Goal: Task Accomplishment & Management: Manage account settings

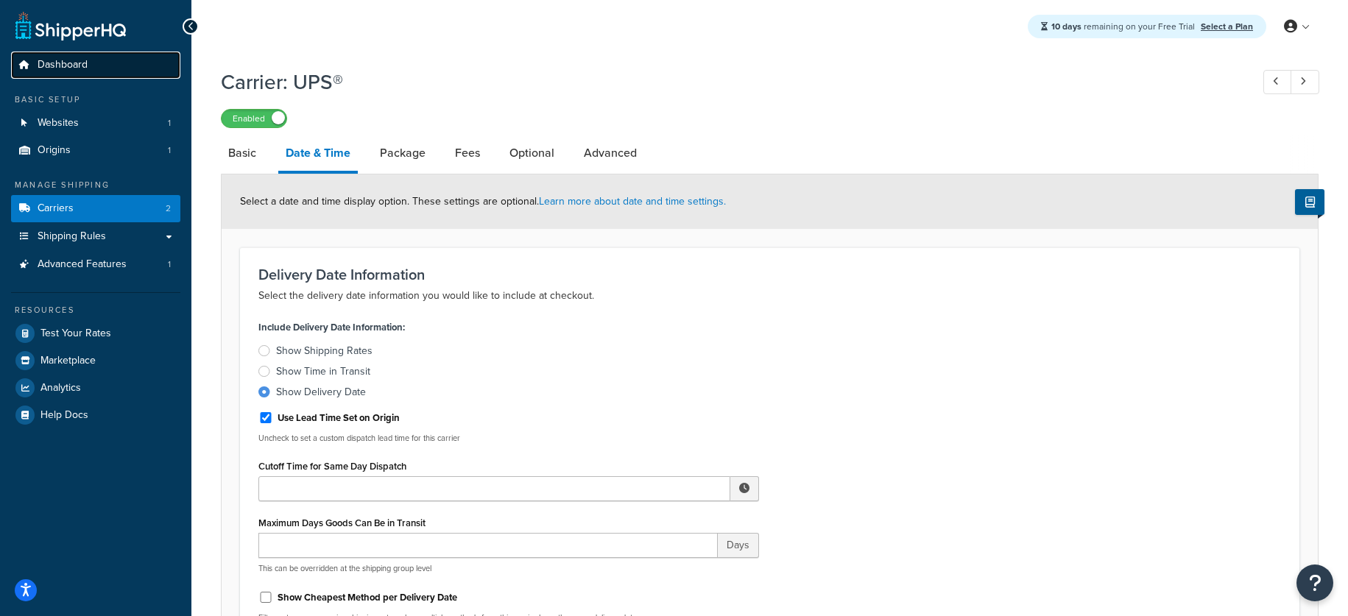
click at [75, 70] on span "Dashboard" at bounding box center [63, 65] width 50 height 13
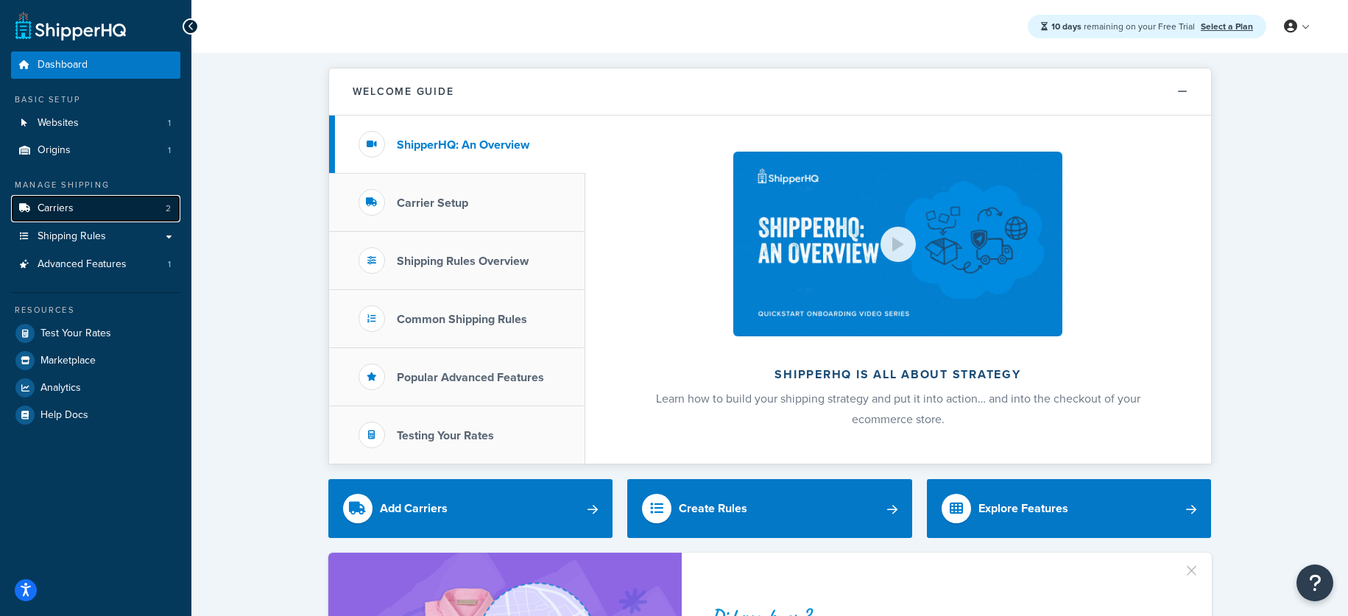
click at [81, 213] on link "Carriers 2" at bounding box center [95, 208] width 169 height 27
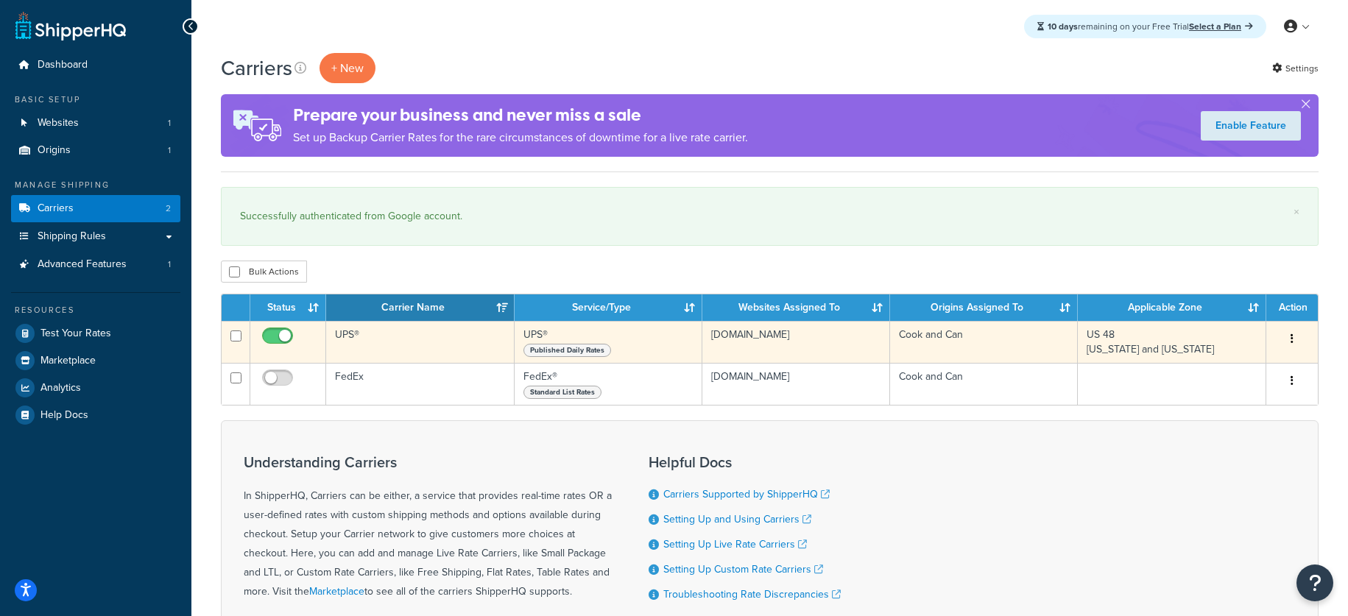
click at [350, 332] on td "UPS®" at bounding box center [420, 342] width 188 height 42
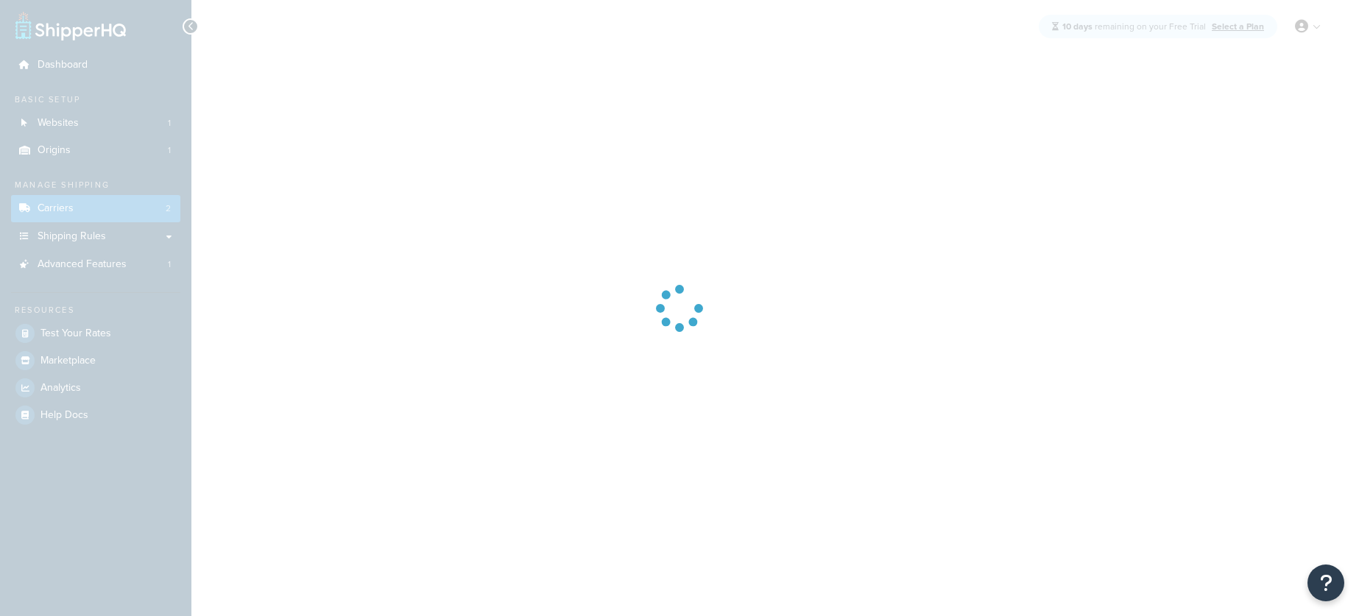
select select "ups"
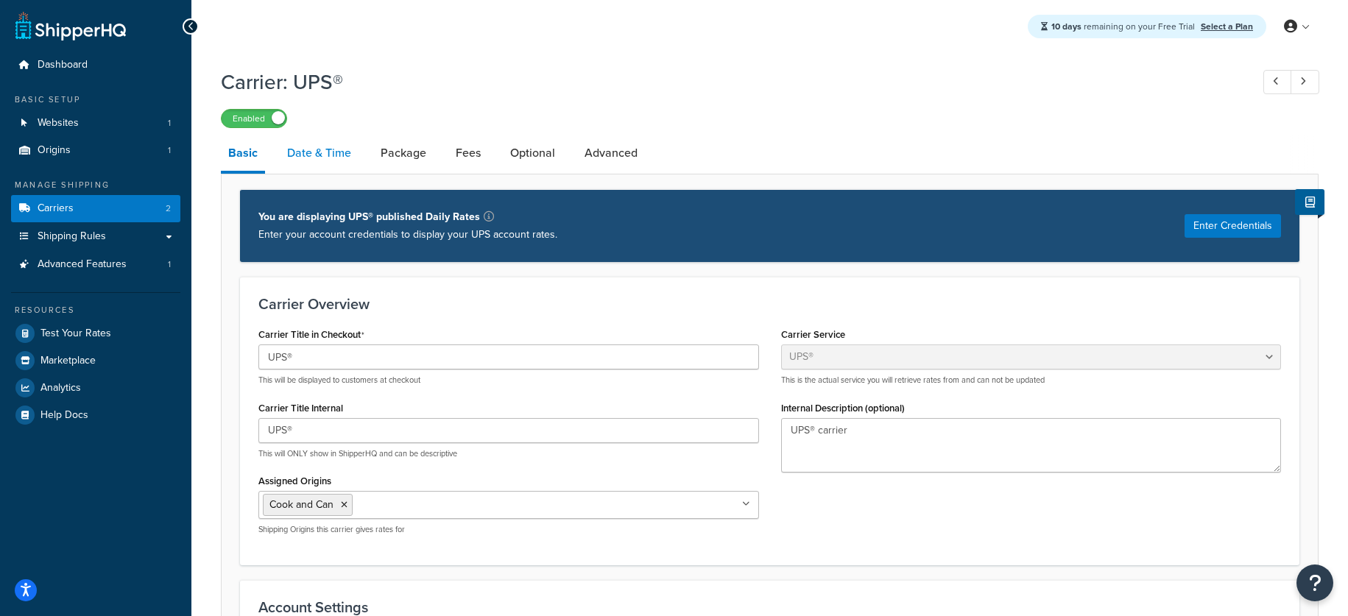
click at [328, 159] on link "Date & Time" at bounding box center [319, 152] width 79 height 35
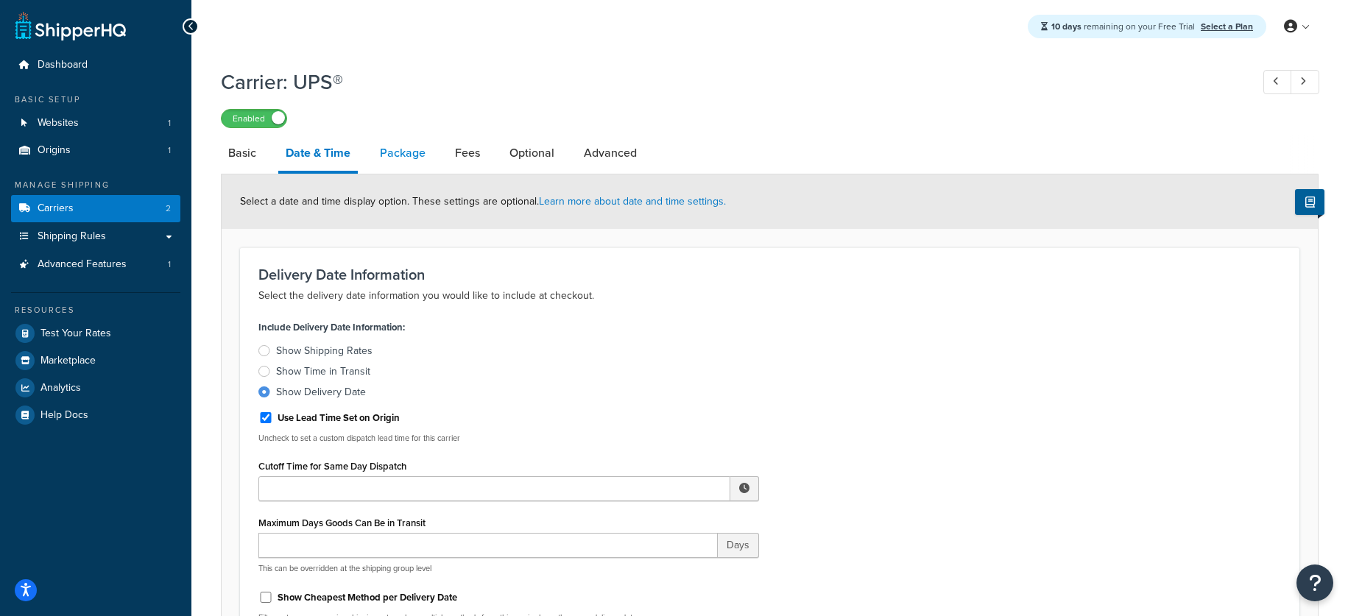
click at [408, 155] on link "Package" at bounding box center [402, 152] width 60 height 35
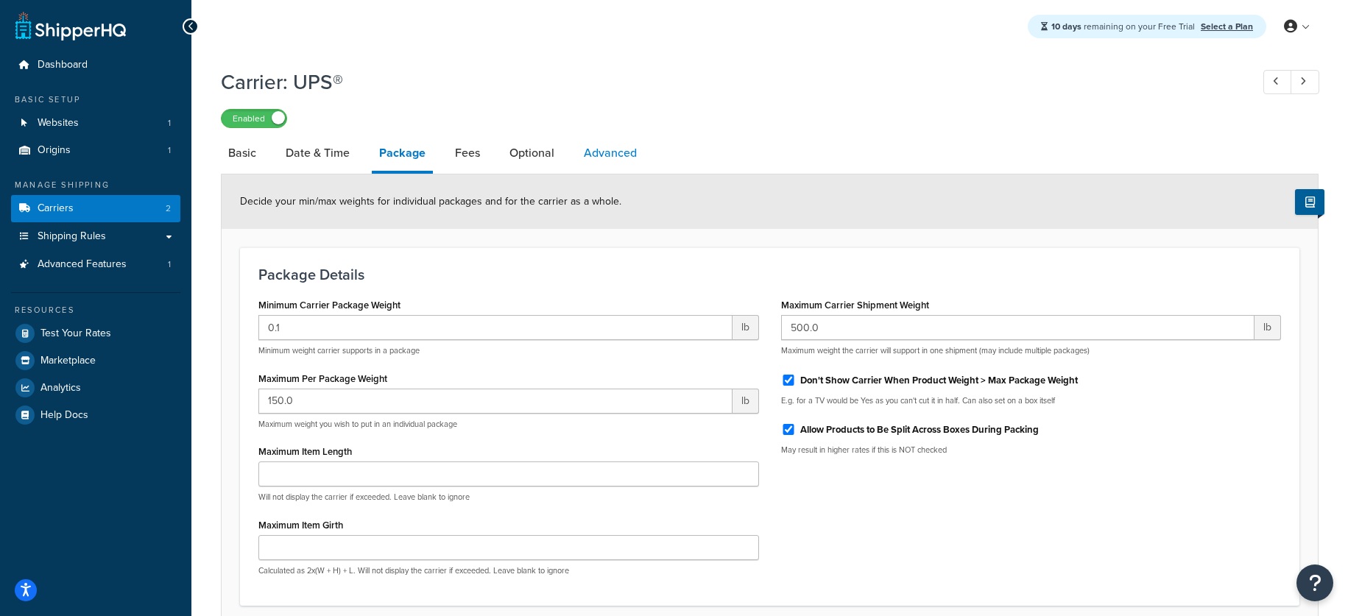
click at [606, 156] on link "Advanced" at bounding box center [610, 152] width 68 height 35
select select "false"
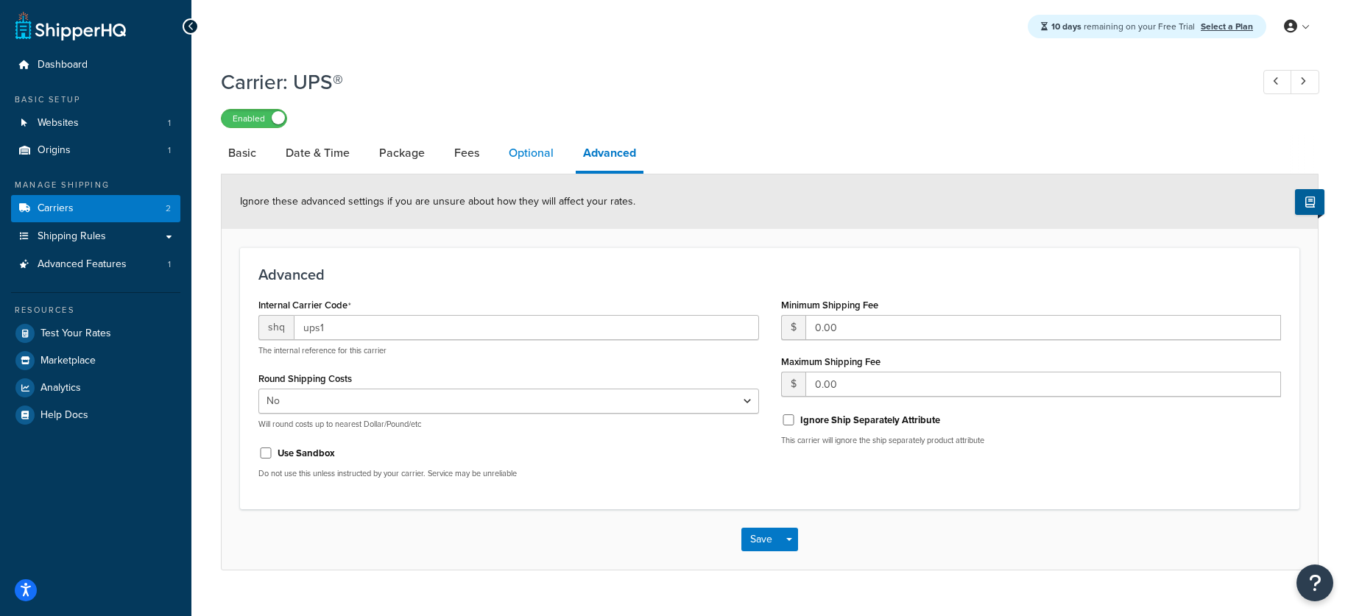
click at [543, 153] on link "Optional" at bounding box center [531, 152] width 60 height 35
select select "business"
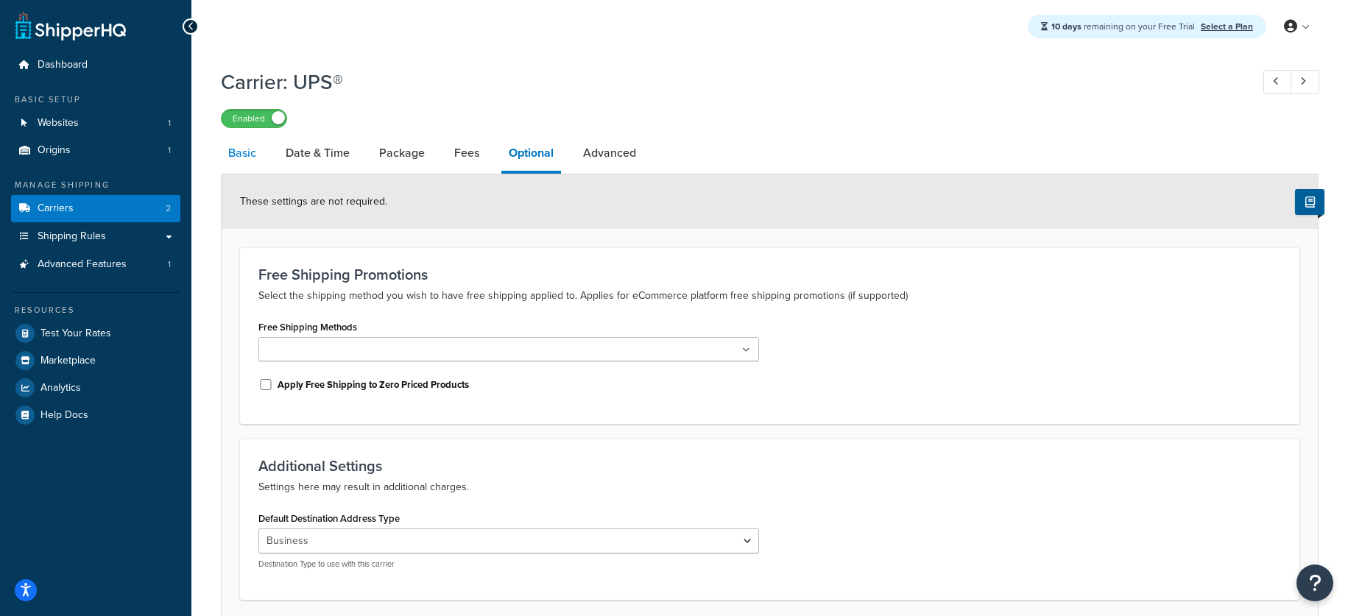
click at [260, 152] on link "Basic" at bounding box center [242, 152] width 43 height 35
select select "ups"
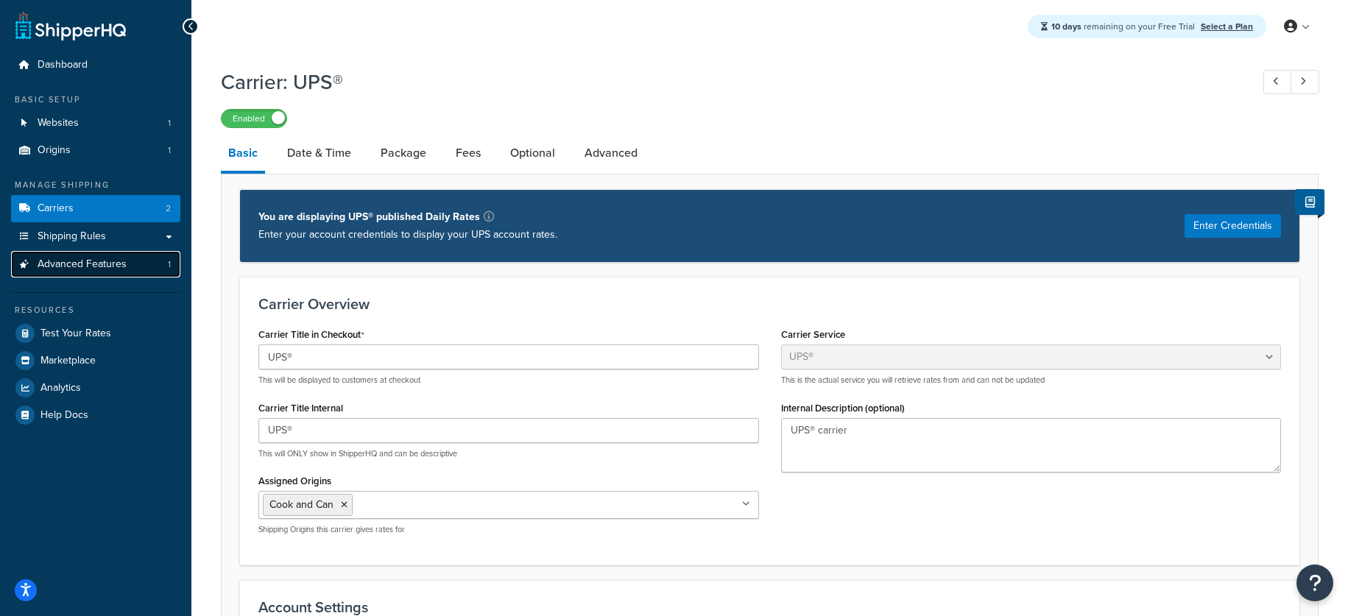
click at [93, 272] on link "Advanced Features 1" at bounding box center [95, 264] width 169 height 27
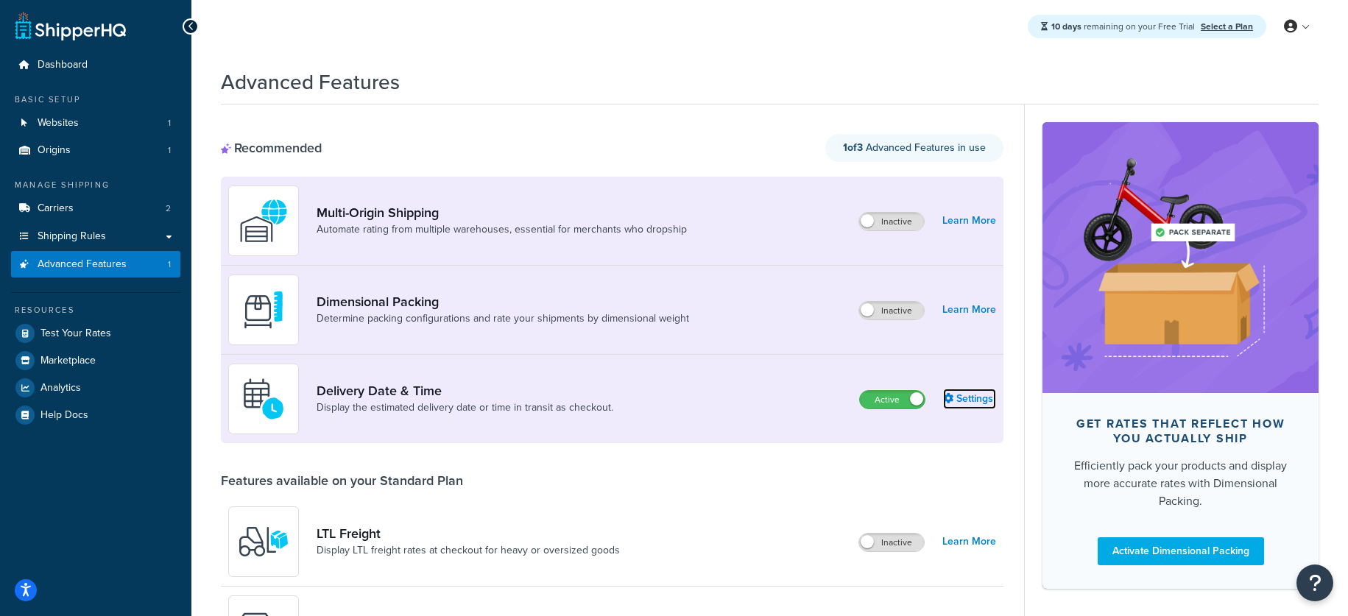
click at [967, 403] on link "Settings" at bounding box center [969, 399] width 53 height 21
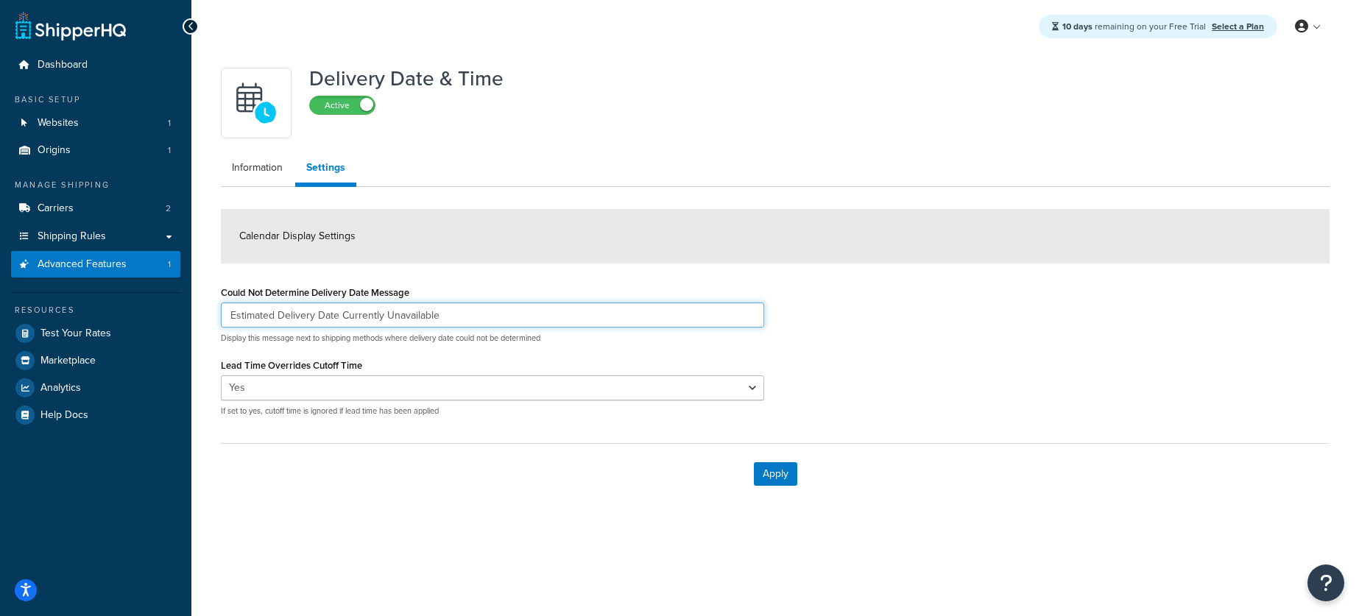
click at [615, 310] on input "Estimated Delivery Date Currently Unavailable" at bounding box center [492, 315] width 543 height 25
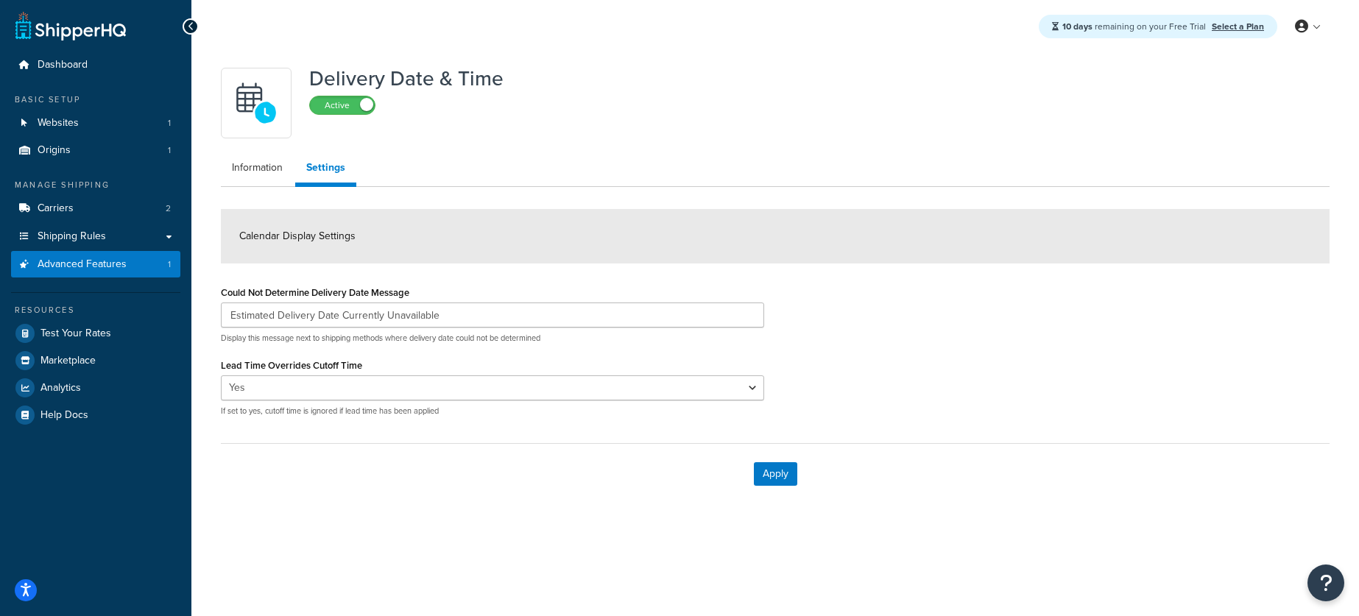
click at [872, 380] on div "Could Not Determine Delivery Date Message Estimated Delivery Date Currently Una…" at bounding box center [775, 355] width 1131 height 146
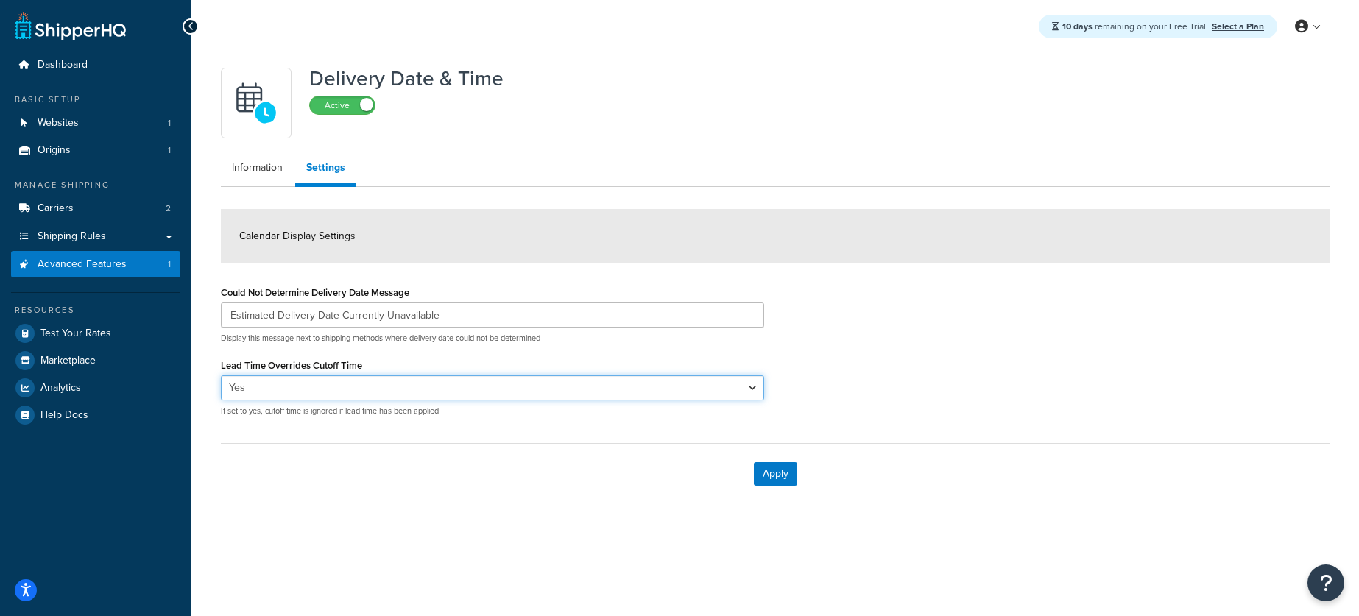
click at [539, 393] on select "Yes No" at bounding box center [492, 387] width 543 height 25
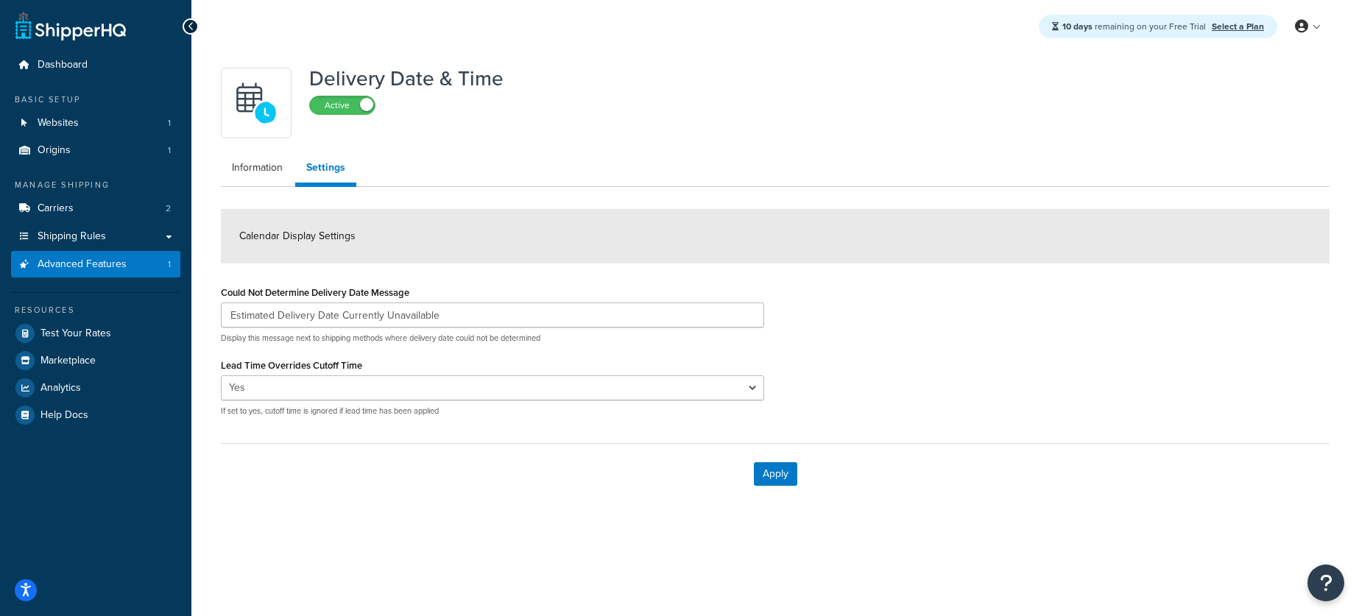
click at [933, 344] on div "Could Not Determine Delivery Date Message Estimated Delivery Date Currently Una…" at bounding box center [775, 355] width 1131 height 146
